Goal: Task Accomplishment & Management: Use online tool/utility

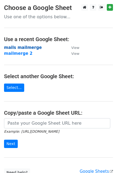
click at [25, 49] on strong "mails mailmerge" at bounding box center [23, 47] width 38 height 5
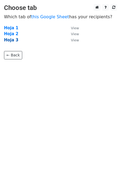
click at [8, 38] on strong "Hoja 3" at bounding box center [11, 40] width 14 height 5
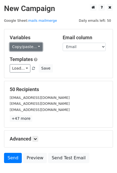
click at [33, 46] on link "Copy/paste..." at bounding box center [26, 47] width 33 height 8
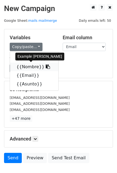
click at [26, 66] on link "{{Nombre}}" at bounding box center [34, 66] width 48 height 9
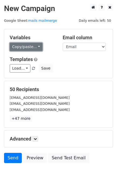
click at [30, 50] on link "Copy/paste..." at bounding box center [26, 47] width 33 height 8
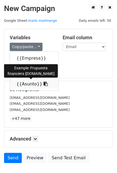
click at [25, 86] on link "{{Asunto}}" at bounding box center [34, 84] width 48 height 9
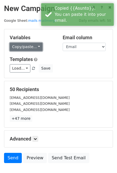
click at [31, 47] on link "Copy/paste..." at bounding box center [26, 47] width 33 height 8
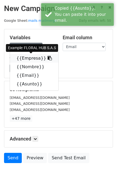
click at [33, 59] on link "{{Empresa}}" at bounding box center [34, 58] width 48 height 9
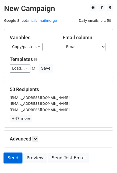
click at [14, 157] on link "Send" at bounding box center [13, 158] width 18 height 10
